Goal: Task Accomplishment & Management: Manage account settings

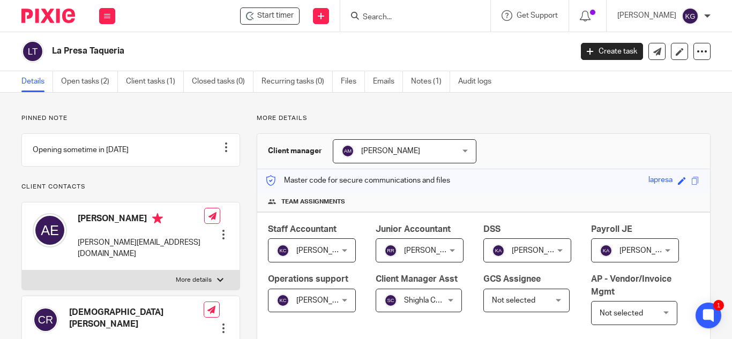
scroll to position [321, 0]
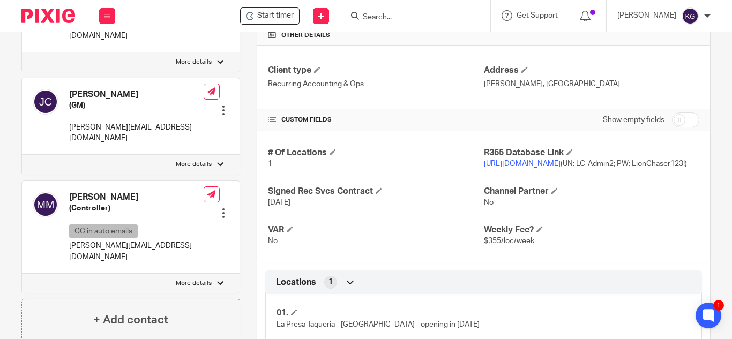
click at [513, 168] on link "[URL][DOMAIN_NAME]" at bounding box center [522, 163] width 77 height 7
click at [395, 14] on input "Search" at bounding box center [410, 18] width 96 height 10
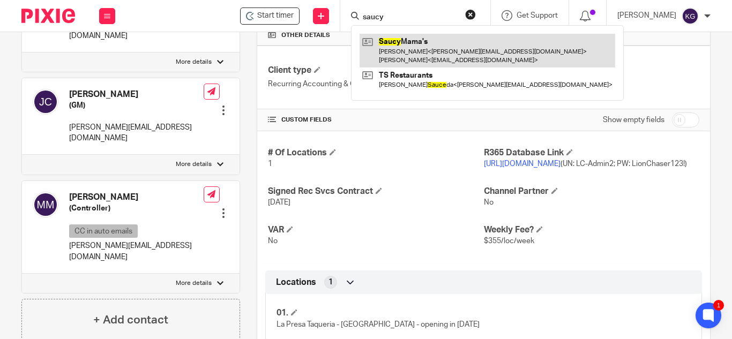
type input "saucy"
click at [408, 47] on link at bounding box center [486, 50] width 255 height 33
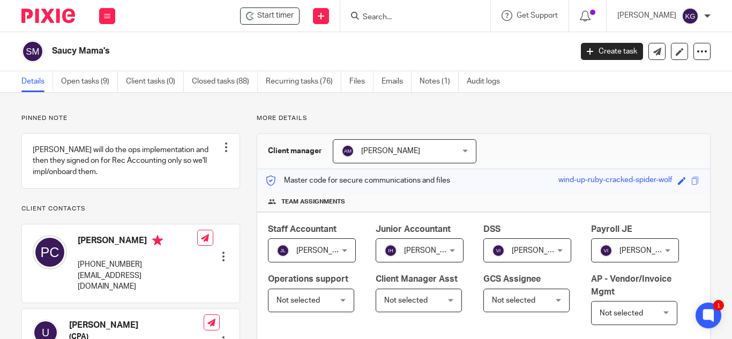
click at [444, 19] on input "Search" at bounding box center [410, 18] width 96 height 10
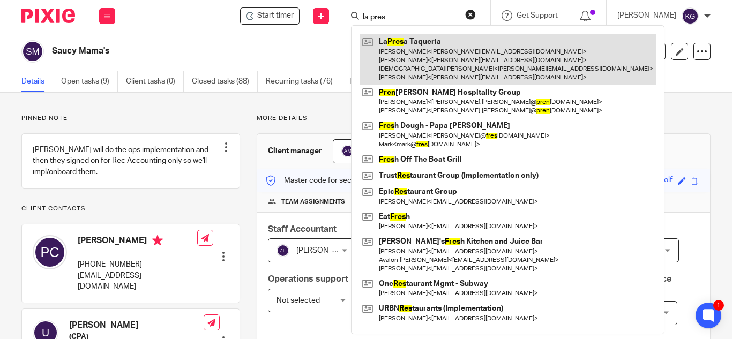
type input "la pres"
click at [431, 50] on link at bounding box center [507, 59] width 296 height 51
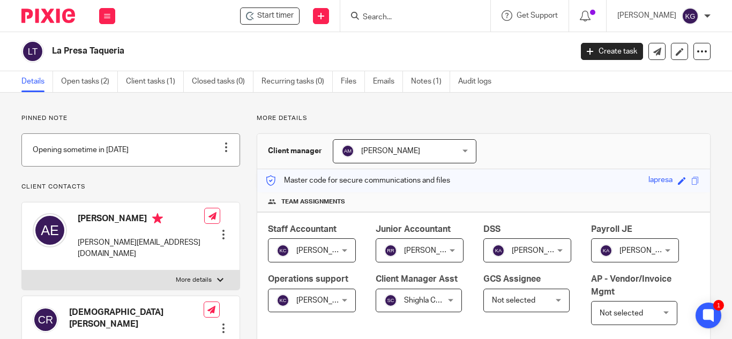
click at [185, 162] on link at bounding box center [130, 150] width 217 height 32
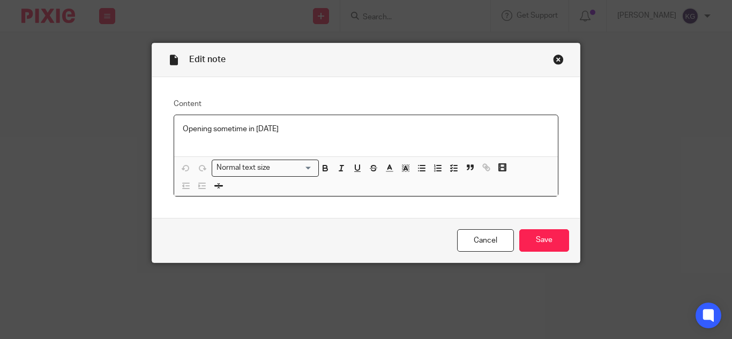
click at [249, 127] on p "Opening sometime in [DATE]" at bounding box center [366, 129] width 366 height 11
click at [297, 128] on p "Opening sometime end of October 2025" at bounding box center [366, 129] width 366 height 11
click at [527, 232] on input "Save" at bounding box center [544, 240] width 50 height 23
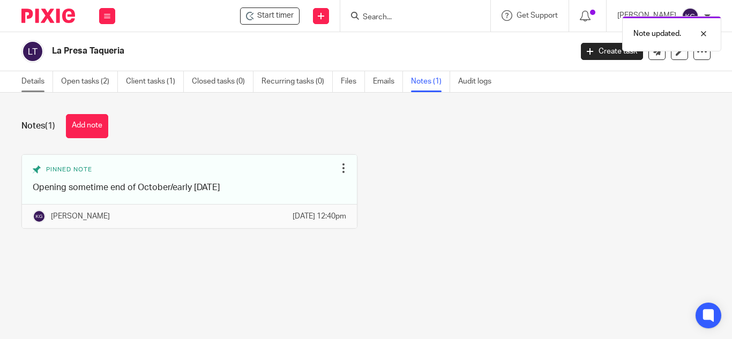
click at [31, 81] on link "Details" at bounding box center [37, 81] width 32 height 21
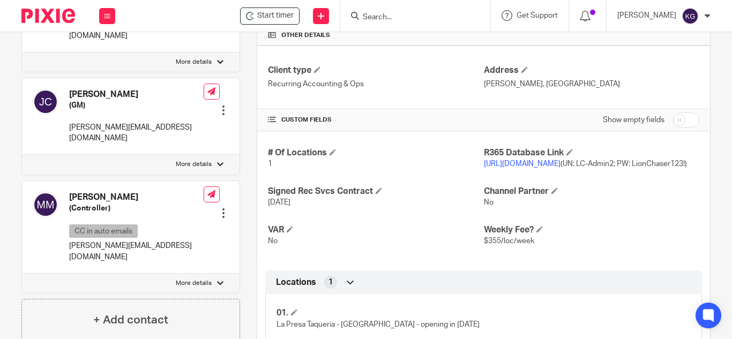
scroll to position [375, 0]
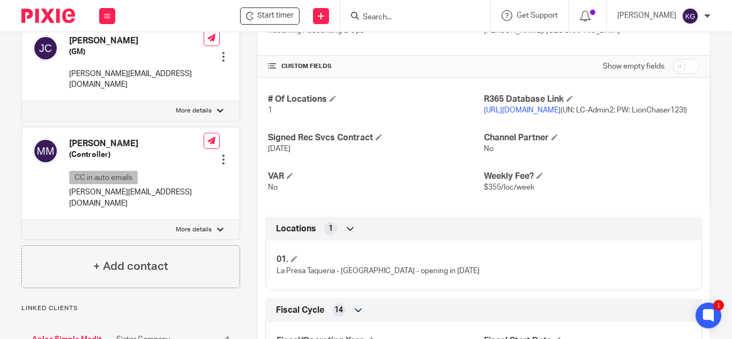
click at [672, 74] on input "checkbox" at bounding box center [685, 66] width 27 height 15
checkbox input "true"
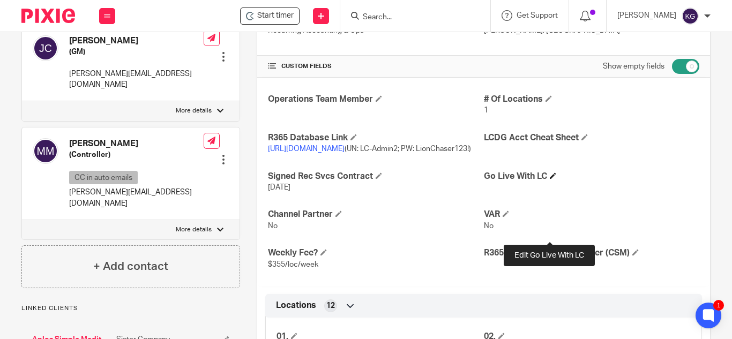
click at [550, 179] on span at bounding box center [553, 175] width 6 height 6
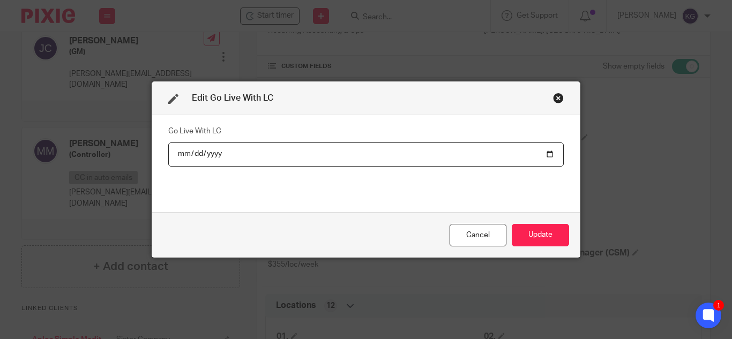
click at [543, 147] on input "date" at bounding box center [365, 154] width 395 height 24
click at [547, 157] on input "date" at bounding box center [365, 154] width 395 height 24
type input "2025-10-27"
click at [557, 239] on button "Update" at bounding box center [540, 235] width 57 height 23
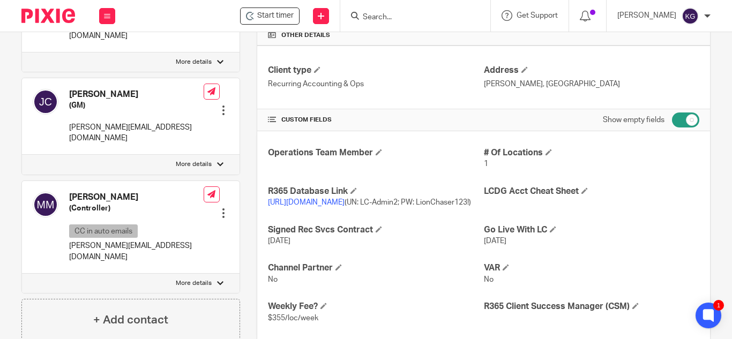
scroll to position [0, 0]
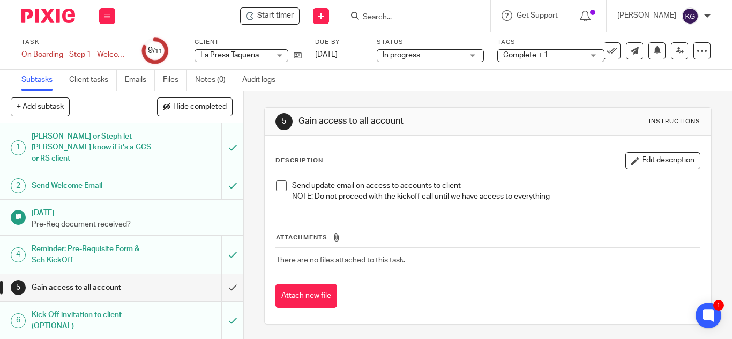
click at [392, 17] on input "Search" at bounding box center [410, 18] width 96 height 10
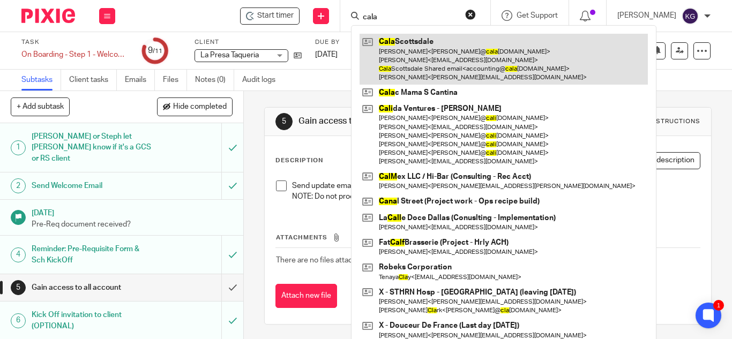
type input "cala"
click at [411, 37] on link at bounding box center [503, 59] width 288 height 51
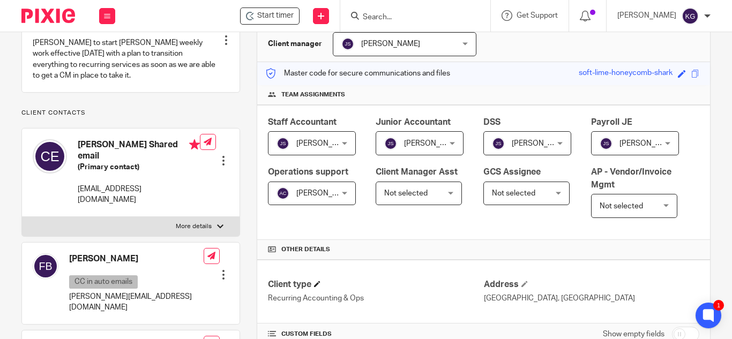
scroll to position [161, 0]
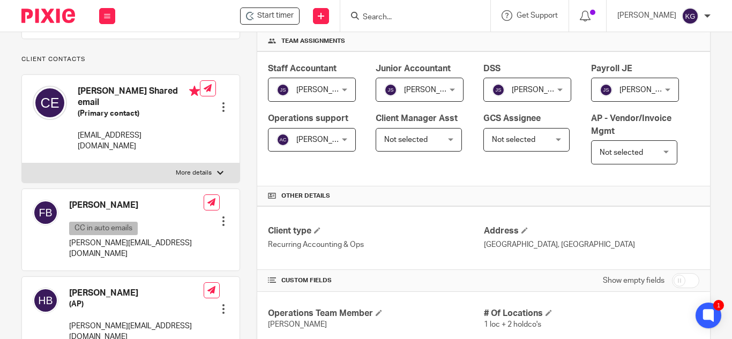
click at [222, 304] on div at bounding box center [223, 309] width 11 height 11
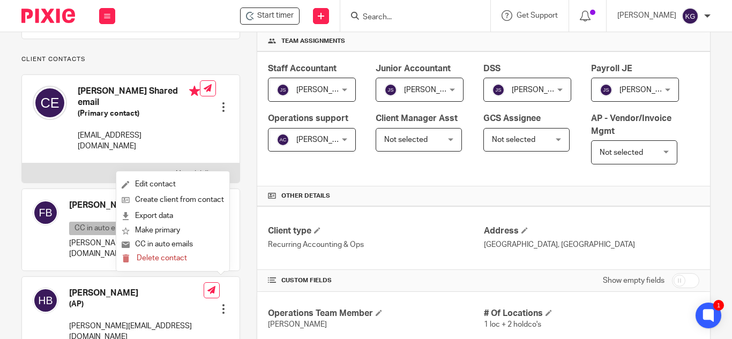
click at [608, 186] on div "Staff Accountant Jennifer Santry Jennifer Santry Not selected Addam Oliver Adil…" at bounding box center [483, 118] width 453 height 135
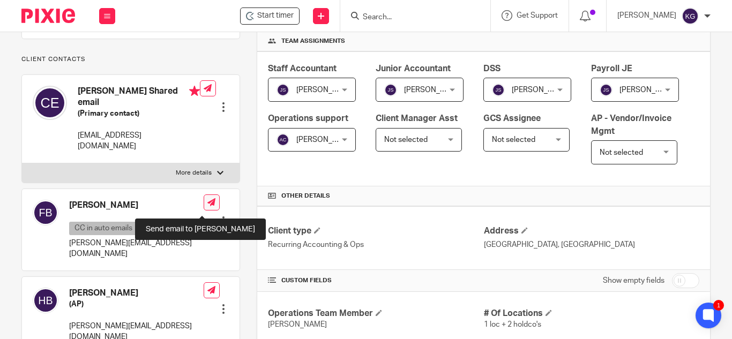
scroll to position [214, 0]
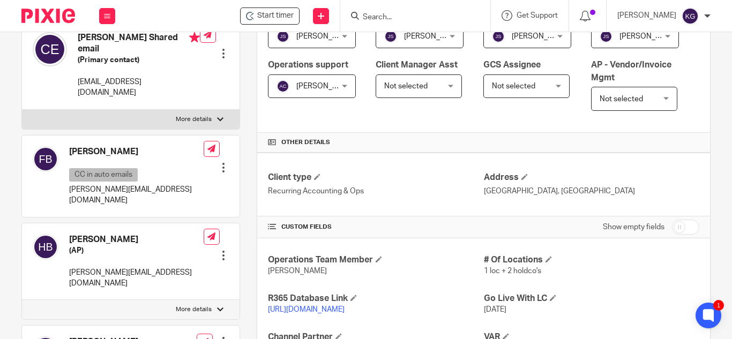
click at [220, 250] on div at bounding box center [223, 255] width 11 height 11
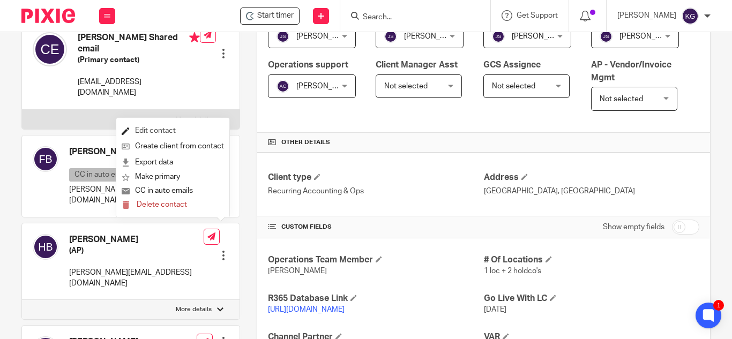
click at [161, 129] on link "Edit contact" at bounding box center [173, 131] width 102 height 16
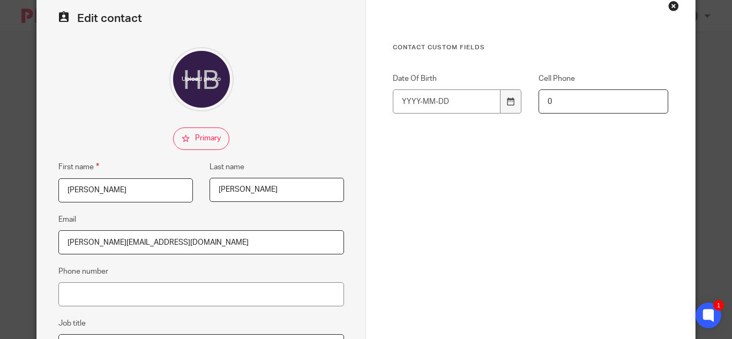
scroll to position [161, 0]
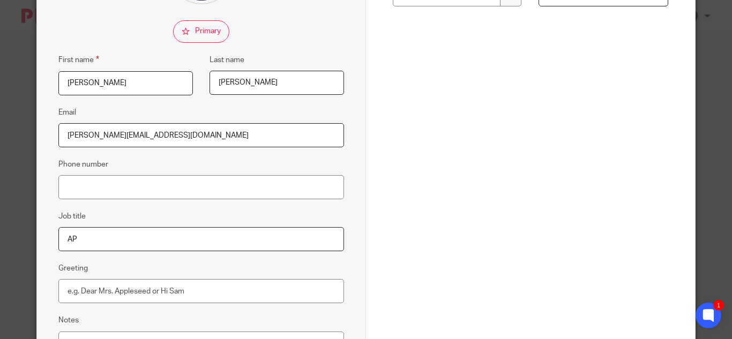
drag, startPoint x: 107, startPoint y: 241, endPoint x: 0, endPoint y: 228, distance: 107.9
click at [1, 230] on div "Edit contact First name [PERSON_NAME] Last name [PERSON_NAME] Email [PERSON_NAM…" at bounding box center [366, 169] width 732 height 339
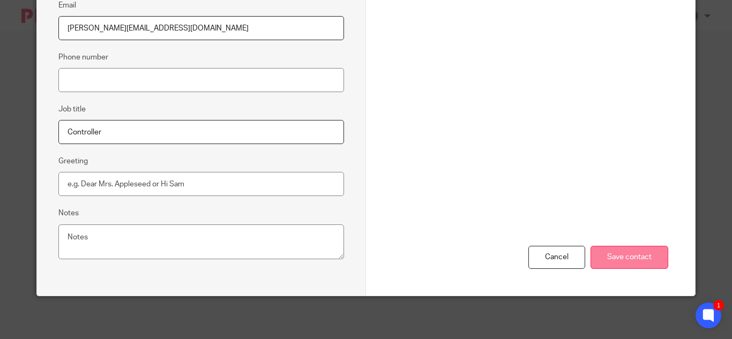
type input "Controller"
click at [612, 258] on input "Save contact" at bounding box center [629, 257] width 78 height 23
click at [615, 261] on input "Save contact" at bounding box center [629, 257] width 78 height 23
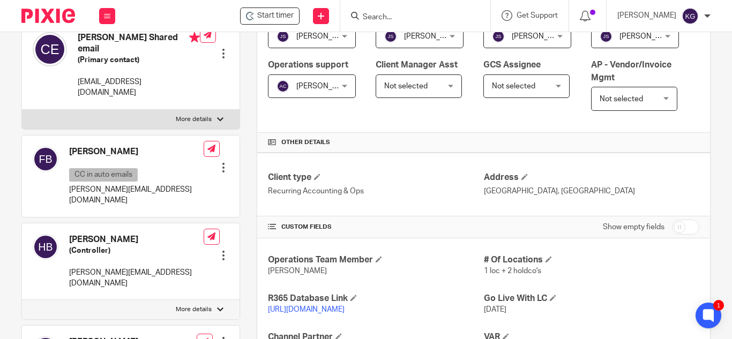
scroll to position [268, 0]
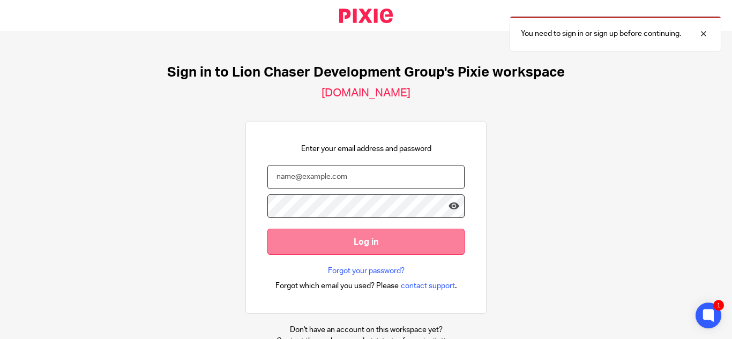
type input "kgeros@lcdevgroup.com"
click at [322, 244] on input "Log in" at bounding box center [365, 242] width 197 height 26
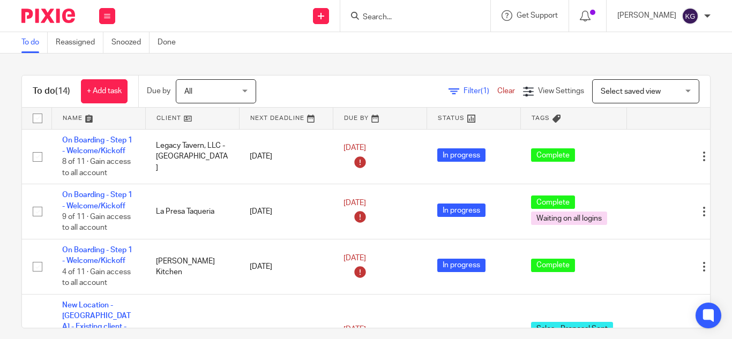
click at [400, 24] on div at bounding box center [415, 16] width 150 height 32
click at [387, 13] on input "Search" at bounding box center [410, 18] width 96 height 10
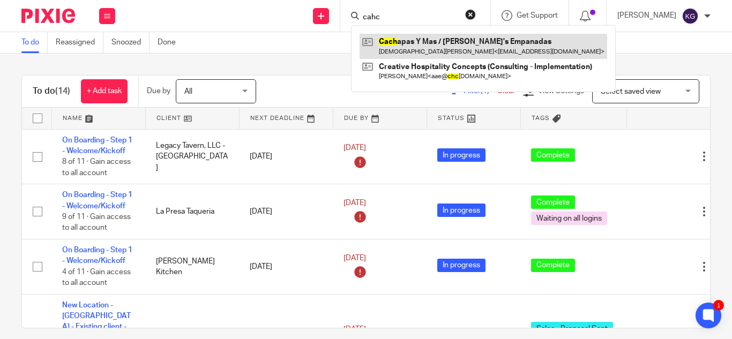
type input "cahc"
click at [409, 52] on link at bounding box center [482, 46] width 247 height 25
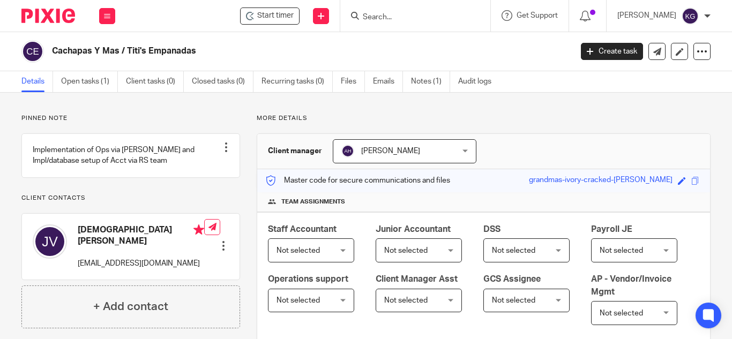
scroll to position [268, 0]
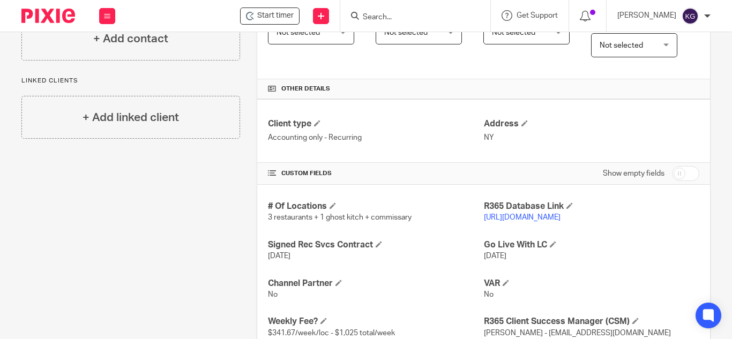
click at [499, 221] on link "[URL][DOMAIN_NAME]" at bounding box center [522, 217] width 77 height 7
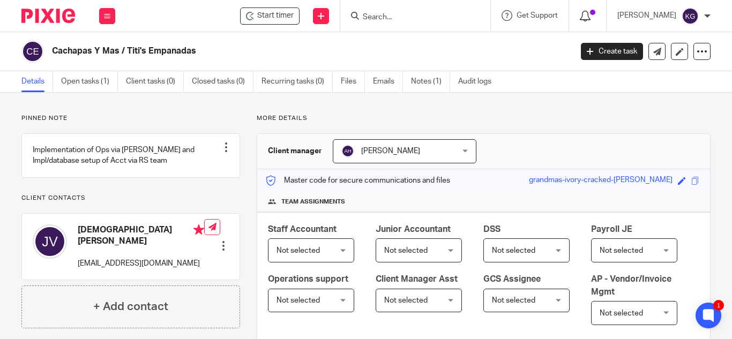
click at [590, 14] on icon at bounding box center [585, 16] width 11 height 11
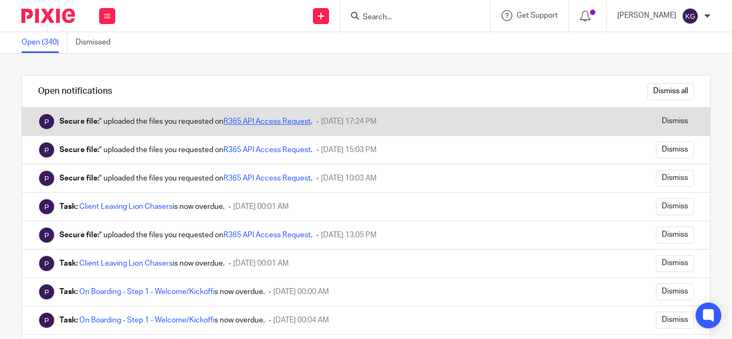
click at [294, 123] on link "R365 API Access Request" at bounding box center [266, 121] width 87 height 7
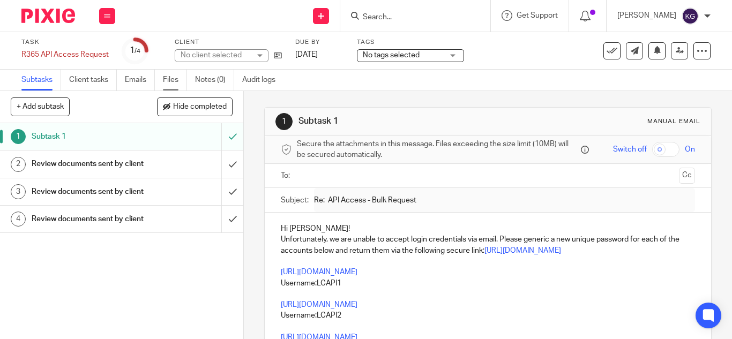
click at [172, 82] on link "Files" at bounding box center [175, 80] width 24 height 21
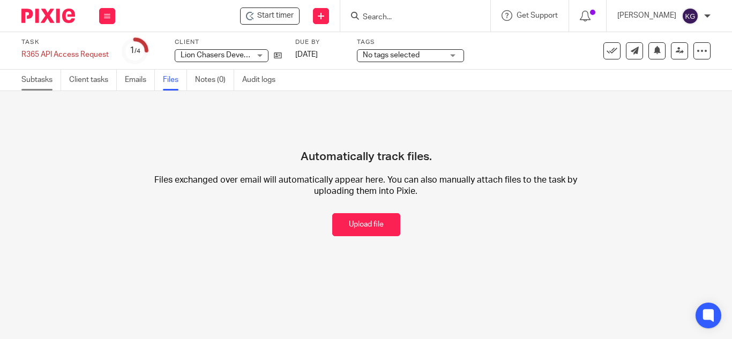
click at [34, 77] on link "Subtasks" at bounding box center [41, 80] width 40 height 21
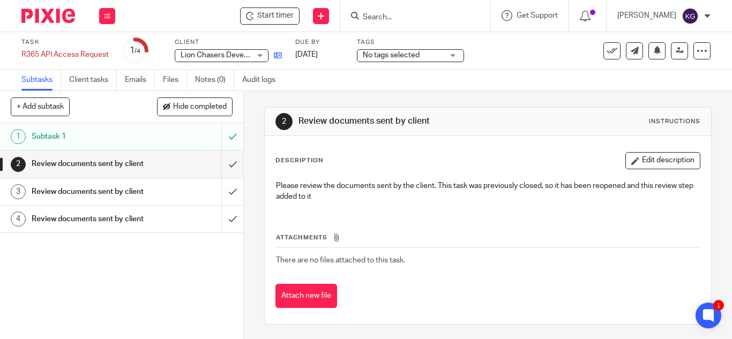
click at [276, 58] on icon at bounding box center [278, 55] width 8 height 8
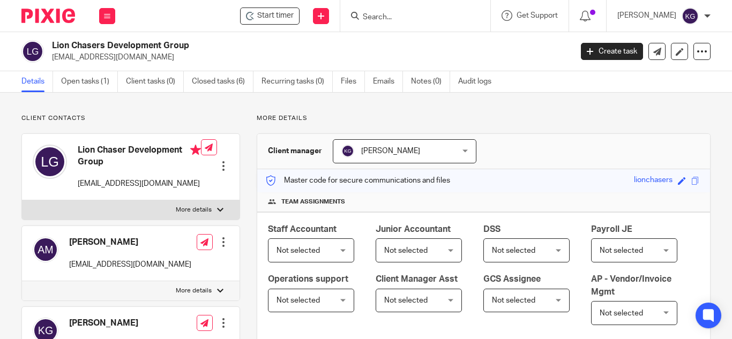
click at [413, 17] on input "Search" at bounding box center [410, 18] width 96 height 10
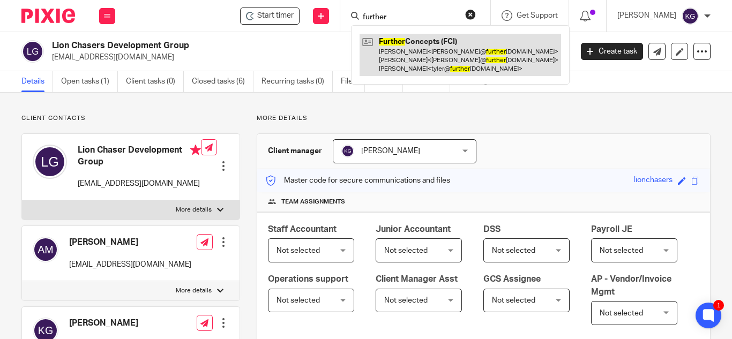
type input "further"
click at [411, 54] on link at bounding box center [459, 55] width 201 height 42
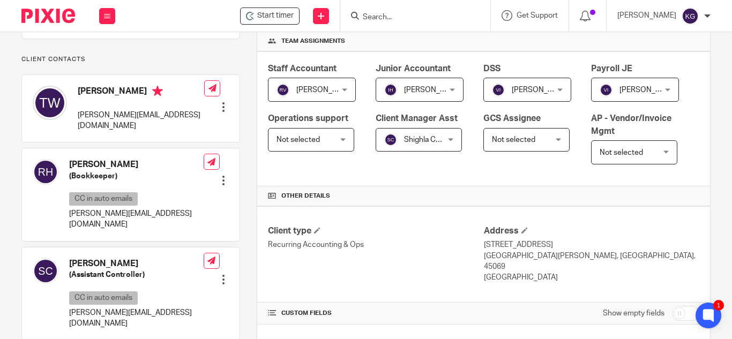
scroll to position [321, 0]
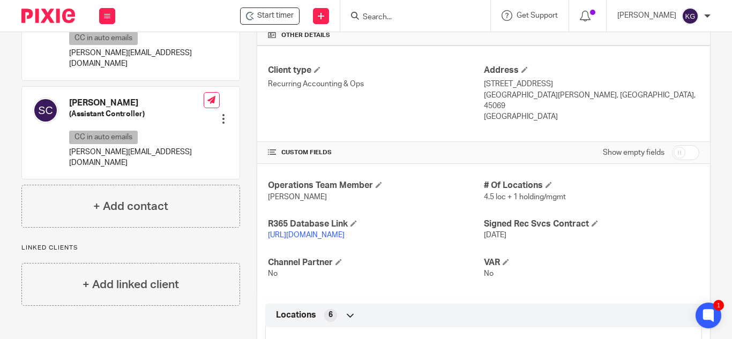
click at [344, 239] on link "https://lrhlive.restaurant365.com/#/user/login" at bounding box center [306, 234] width 77 height 7
click at [448, 17] on input "Search" at bounding box center [410, 18] width 96 height 10
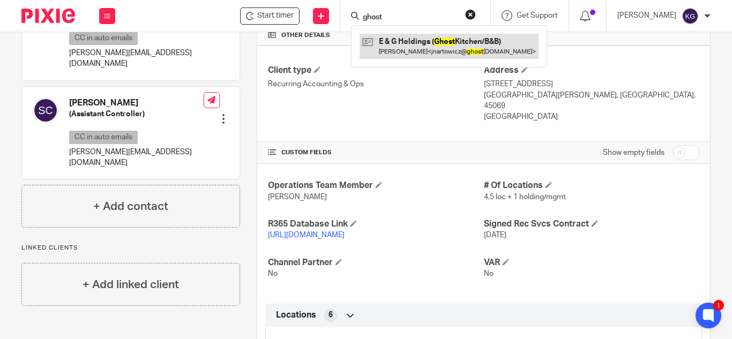
type input "ghost"
click at [438, 52] on link at bounding box center [448, 46] width 179 height 25
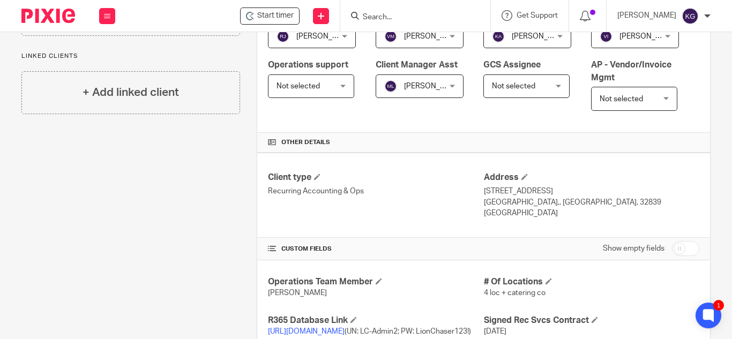
scroll to position [375, 0]
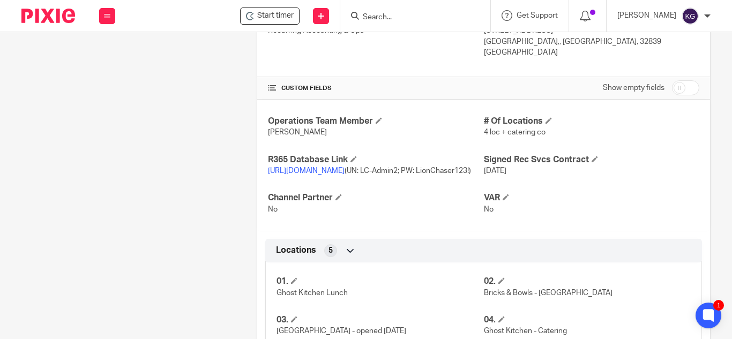
click at [344, 175] on link "[URL][DOMAIN_NAME]" at bounding box center [306, 170] width 77 height 7
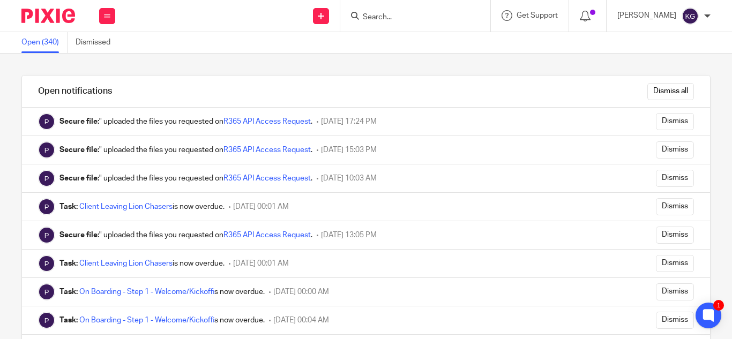
click at [420, 20] on input "Search" at bounding box center [410, 18] width 96 height 10
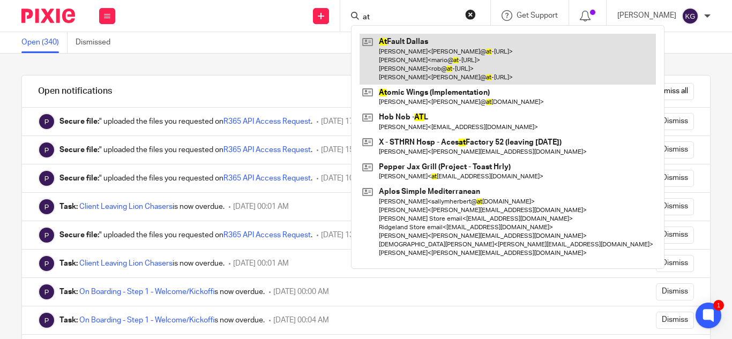
type input "at"
click at [430, 41] on link at bounding box center [507, 59] width 296 height 51
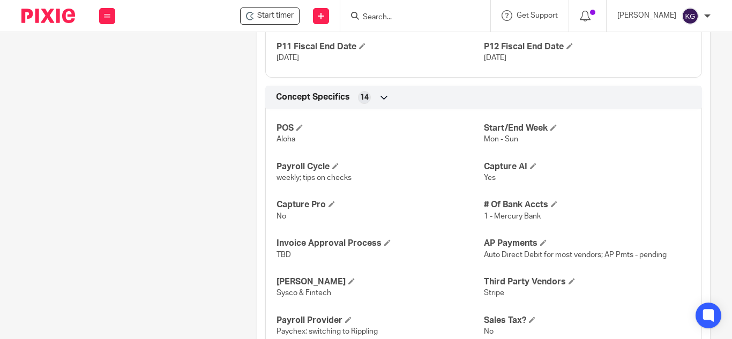
scroll to position [988, 0]
